Goal: Transaction & Acquisition: Purchase product/service

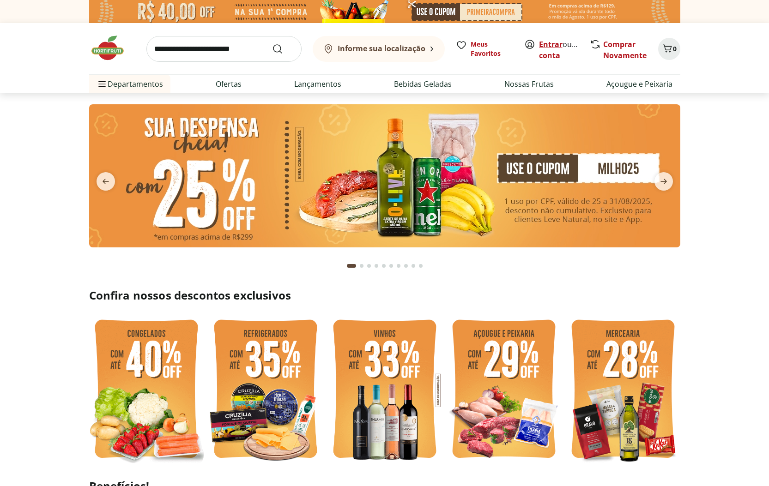
click at [543, 44] on link "Entrar" at bounding box center [551, 44] width 24 height 10
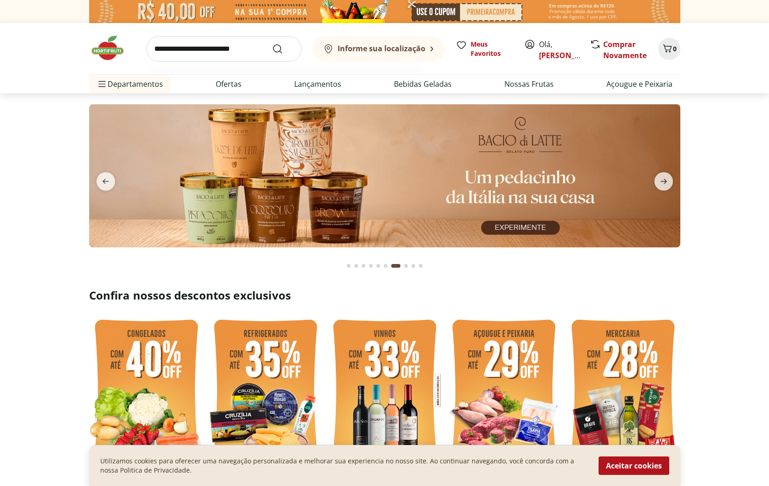
click at [240, 51] on input "search" at bounding box center [223, 49] width 155 height 26
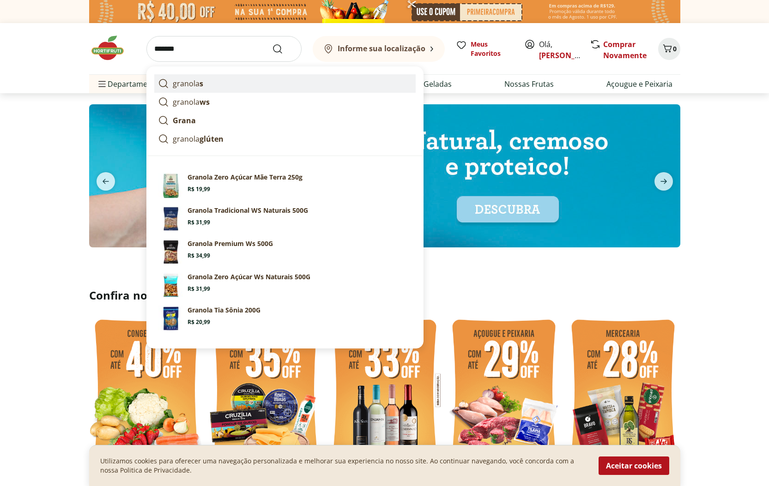
click at [183, 85] on p "granola s" at bounding box center [188, 83] width 30 height 11
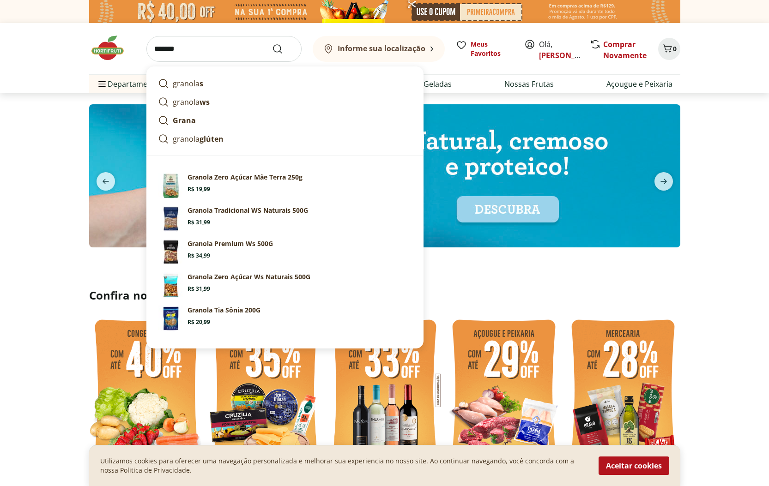
type input "********"
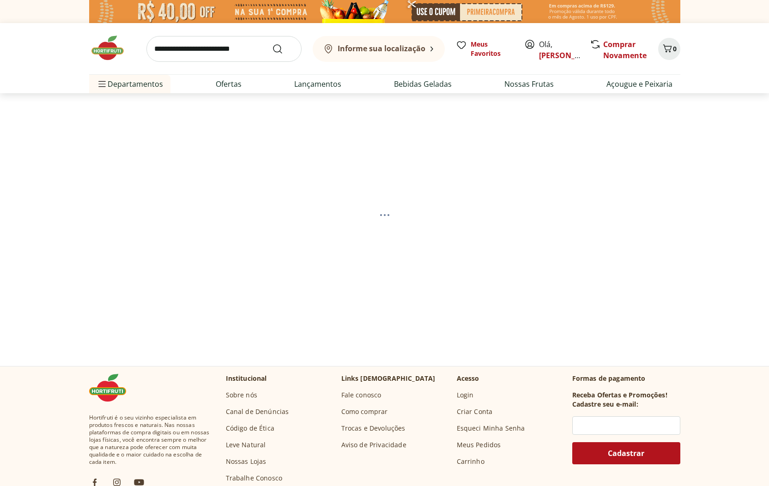
select select "**********"
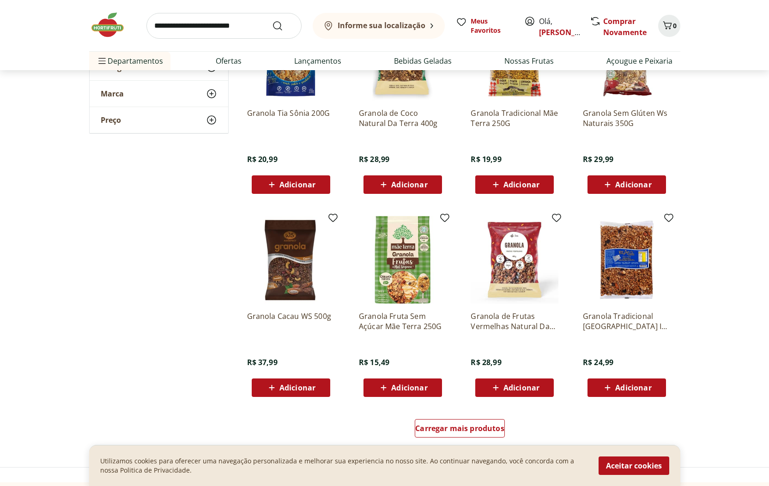
scroll to position [387, 0]
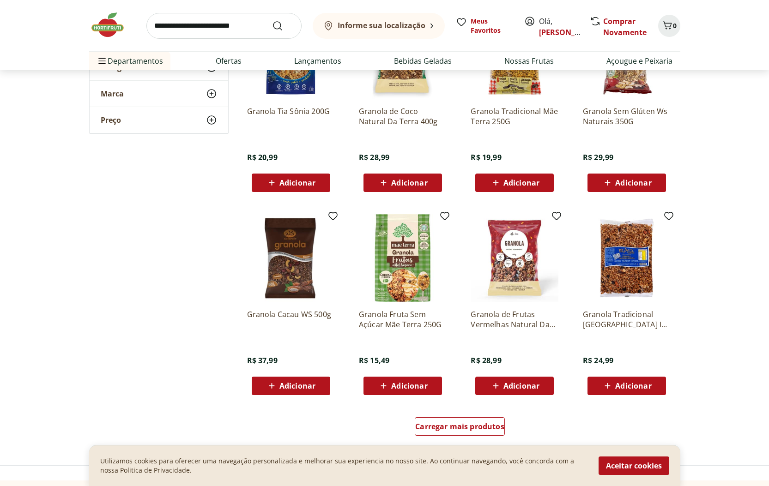
click at [532, 395] on button "Adicionar" at bounding box center [514, 386] width 78 height 18
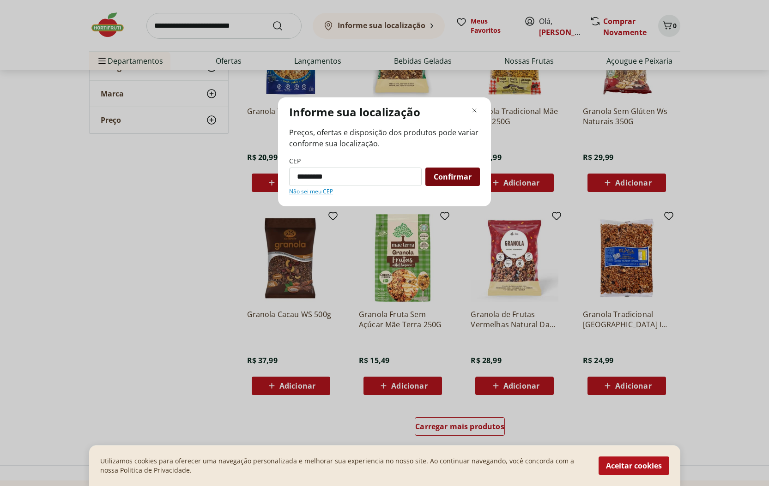
type input "*********"
click at [454, 174] on span "Confirmar" at bounding box center [452, 176] width 38 height 7
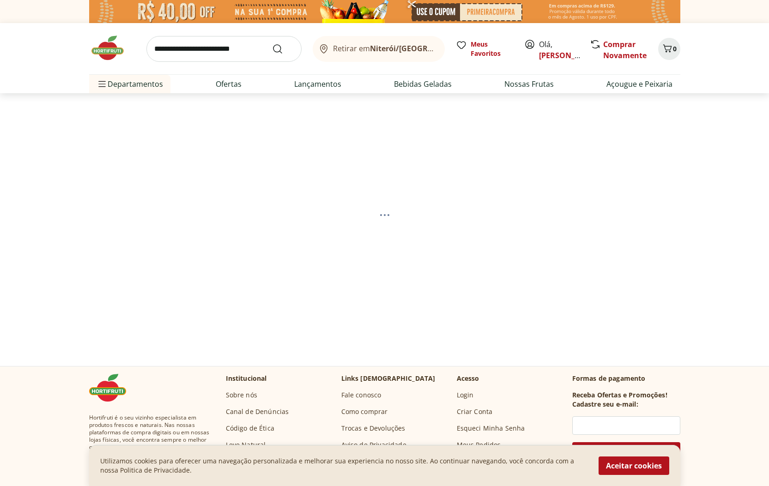
select select "**********"
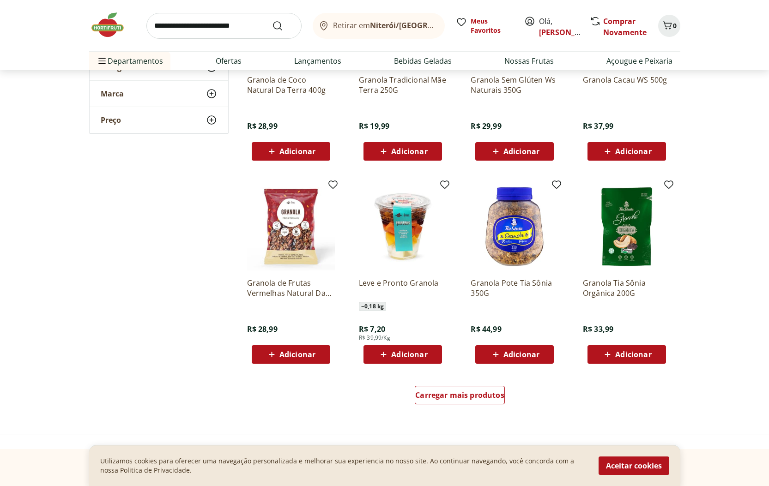
scroll to position [423, 0]
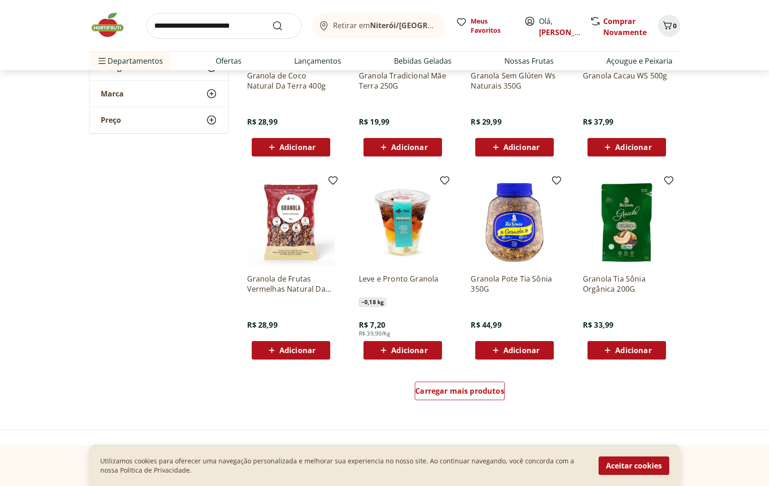
click at [303, 354] on span "Adicionar" at bounding box center [297, 350] width 36 height 7
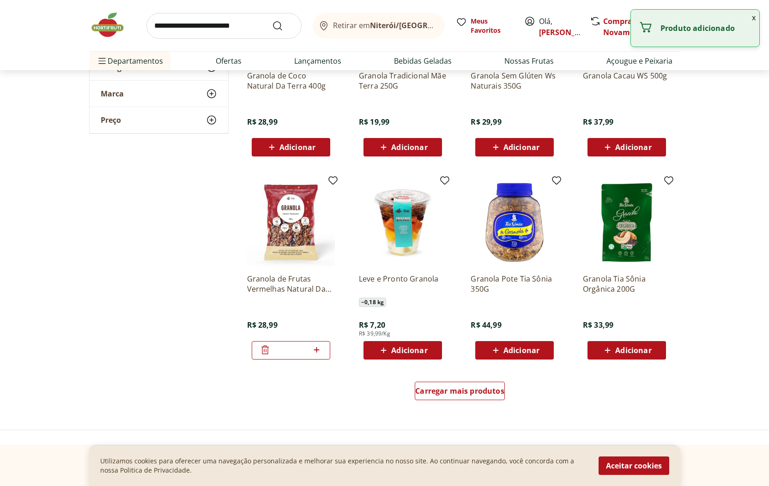
click at [317, 352] on icon at bounding box center [317, 350] width 6 height 6
type input "*"
click at [752, 19] on button "x" at bounding box center [753, 18] width 11 height 16
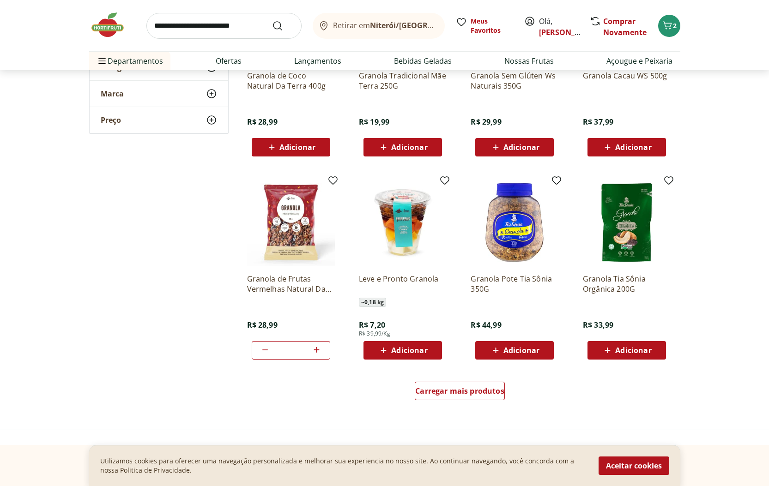
click at [387, 27] on b "Niterói/[GEOGRAPHIC_DATA]" at bounding box center [422, 25] width 105 height 10
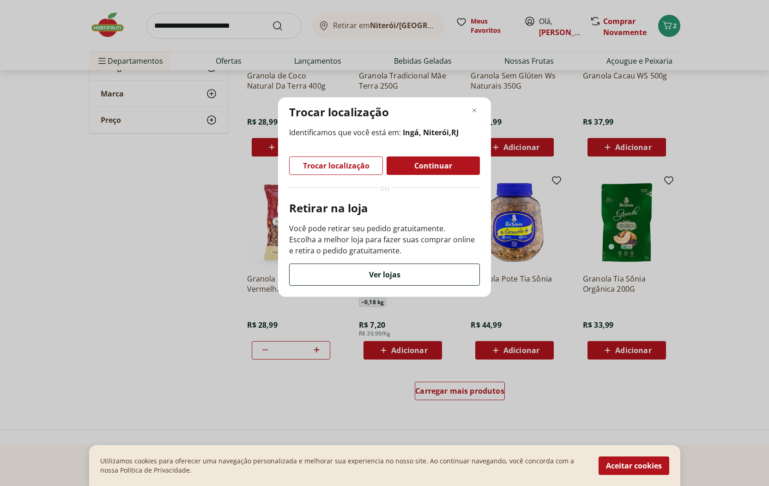
click at [359, 278] on div "Ver lojas" at bounding box center [384, 274] width 190 height 21
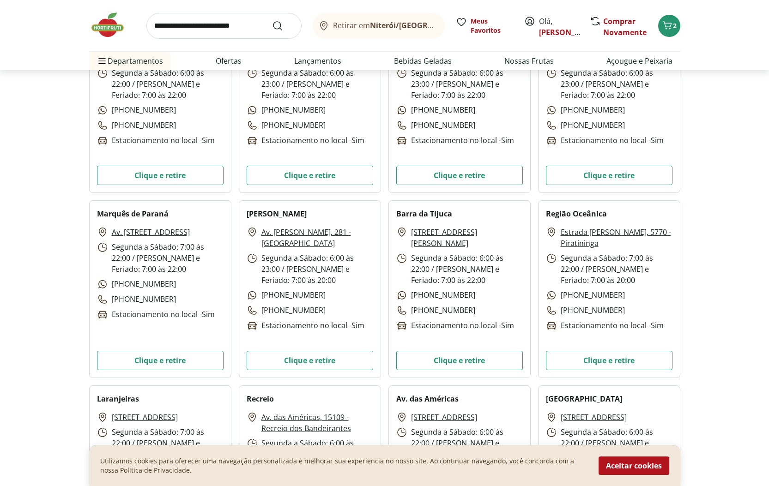
scroll to position [1353, 0]
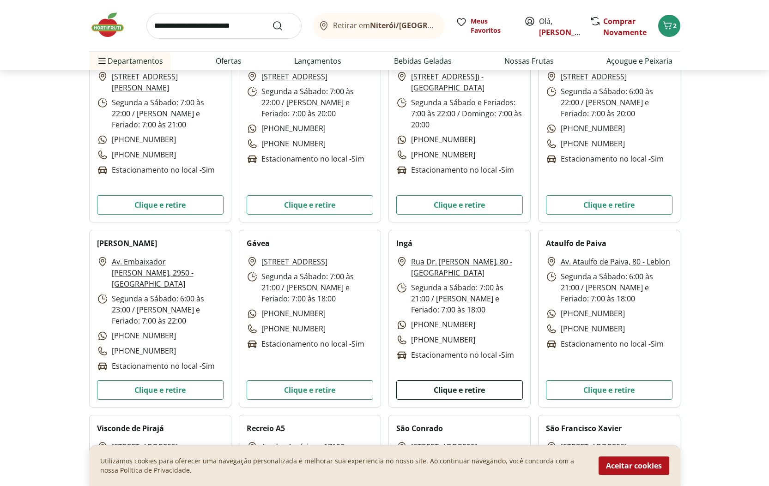
click at [449, 390] on button "Clique e retire" at bounding box center [459, 389] width 126 height 19
click at [672, 21] on icon "Carrinho" at bounding box center [666, 25] width 11 height 11
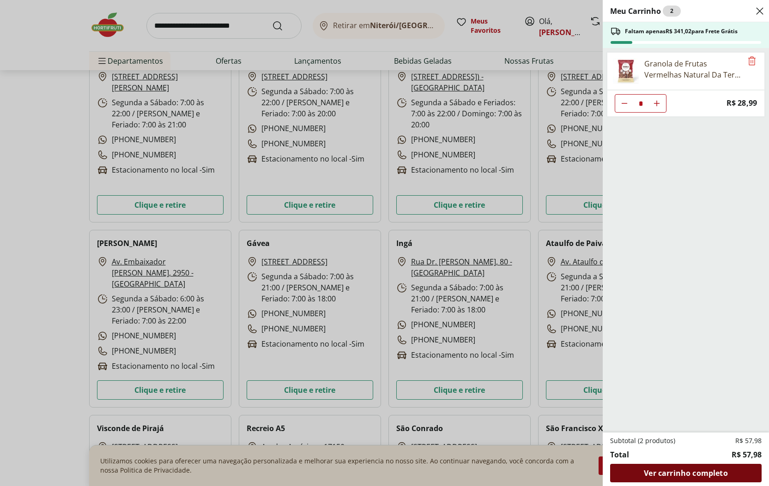
click at [684, 475] on span "Ver carrinho completo" at bounding box center [685, 472] width 84 height 7
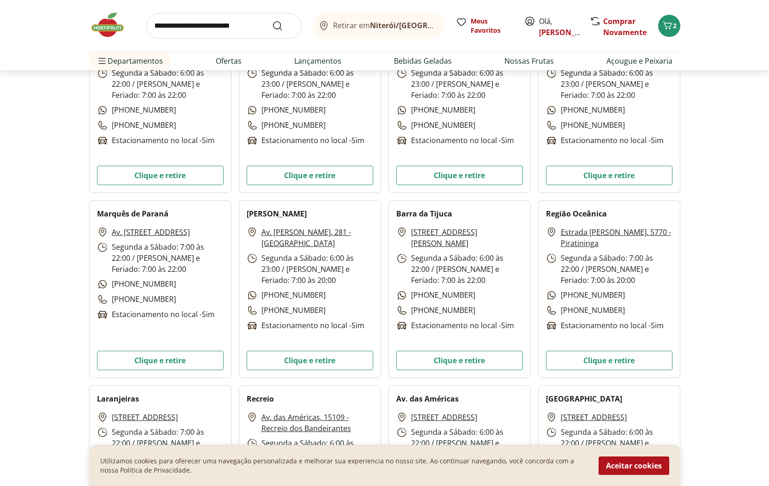
scroll to position [1353, 0]
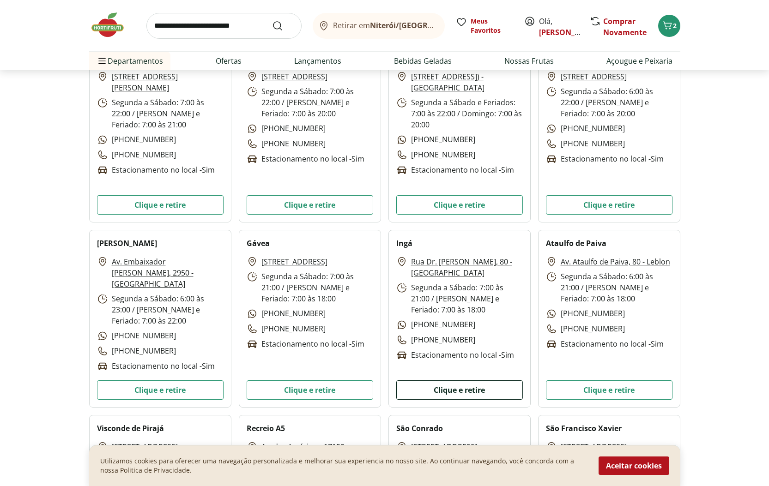
click at [452, 389] on button "Clique e retire" at bounding box center [459, 389] width 126 height 19
click at [641, 462] on button "Aceitar cookies" at bounding box center [633, 466] width 71 height 18
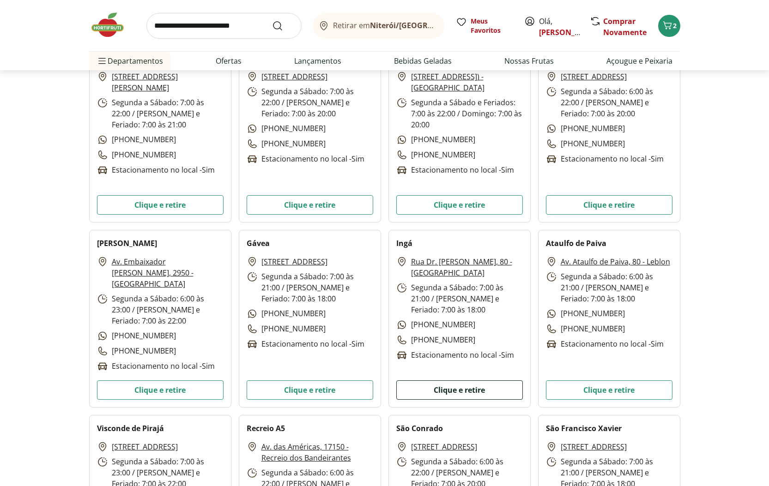
click at [478, 386] on button "Clique e retire" at bounding box center [459, 389] width 126 height 19
click at [667, 27] on icon "Carrinho" at bounding box center [666, 25] width 11 height 11
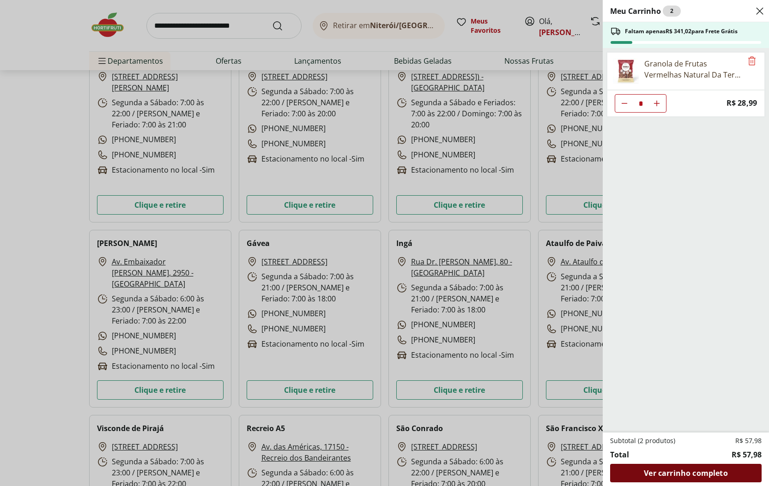
click at [677, 479] on div "Ver carrinho completo" at bounding box center [685, 473] width 151 height 18
